Goal: Contribute content: Add original content to the website for others to see

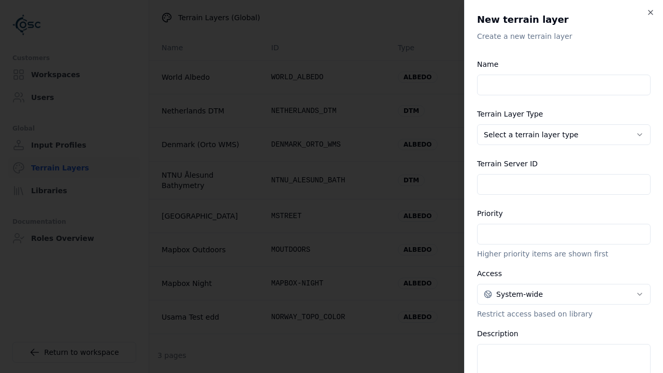
click at [563, 85] on input "Name" at bounding box center [563, 85] width 173 height 21
type input "**********"
